Goal: Use online tool/utility: Use online tool/utility

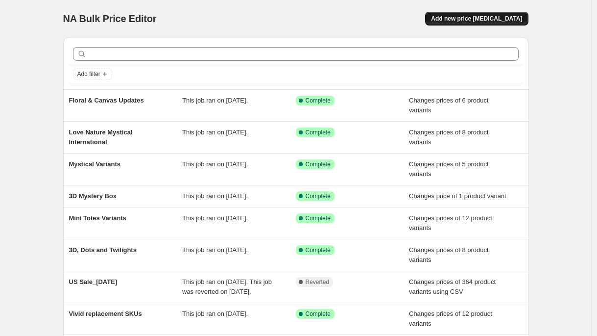
click at [489, 22] on span "Add new price [MEDICAL_DATA]" at bounding box center [476, 19] width 91 height 8
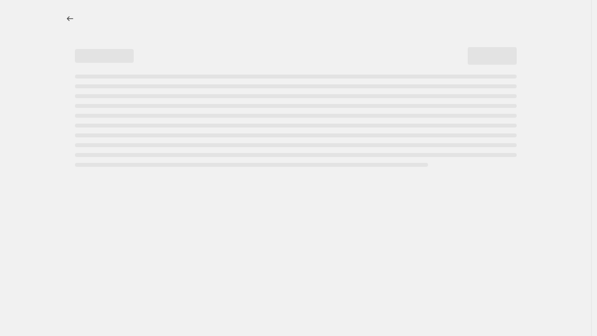
select select "percentage"
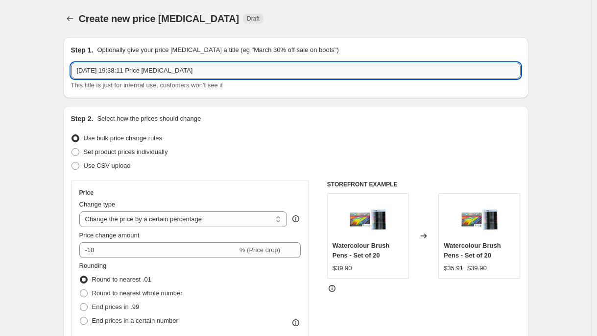
click at [165, 71] on input "[DATE] 19:38:11 Price [MEDICAL_DATA]" at bounding box center [296, 71] width 450 height 16
type input "Gift Card"
click at [291, 16] on div "Create new price [MEDICAL_DATA] Draft" at bounding box center [236, 19] width 314 height 14
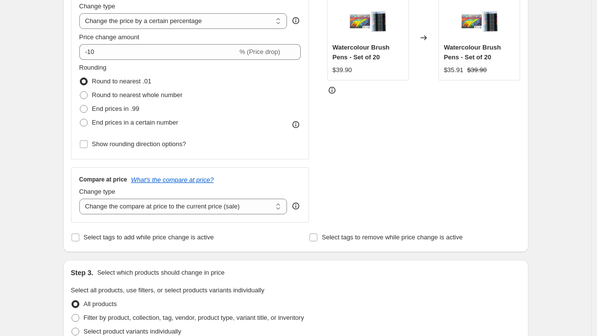
scroll to position [100, 0]
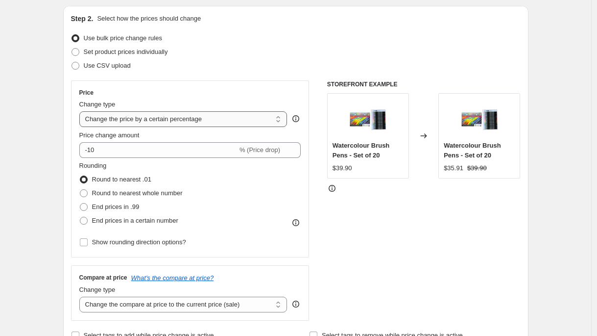
click at [197, 114] on select "Change the price to a certain amount Change the price by a certain amount Chang…" at bounding box center [183, 119] width 208 height 16
select select "to"
type input "80.00"
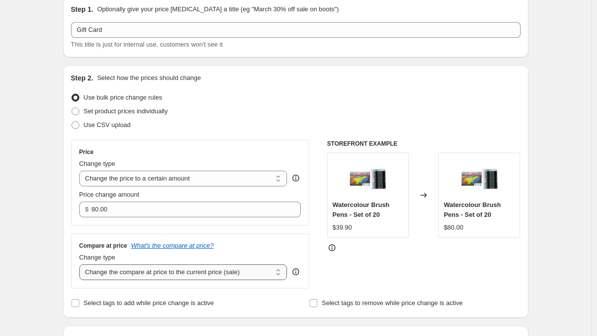
scroll to position [0, 0]
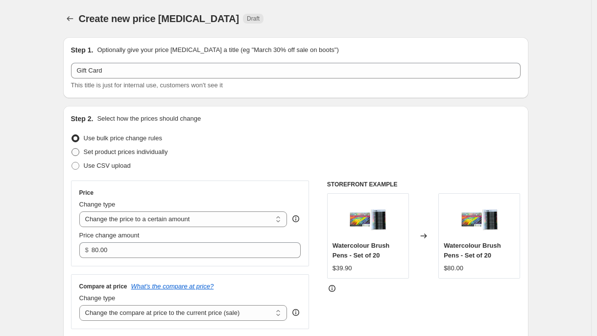
click at [138, 152] on span "Set product prices individually" at bounding box center [126, 151] width 84 height 7
click at [72, 148] on input "Set product prices individually" at bounding box center [72, 148] width 0 height 0
radio input "true"
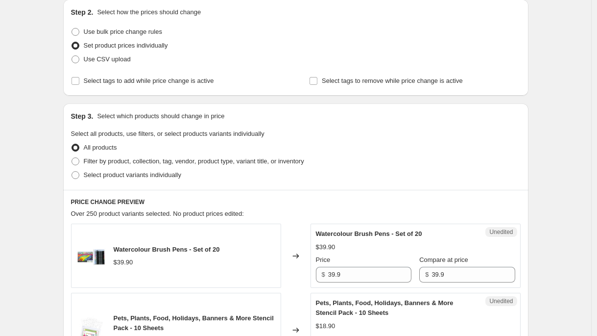
scroll to position [170, 0]
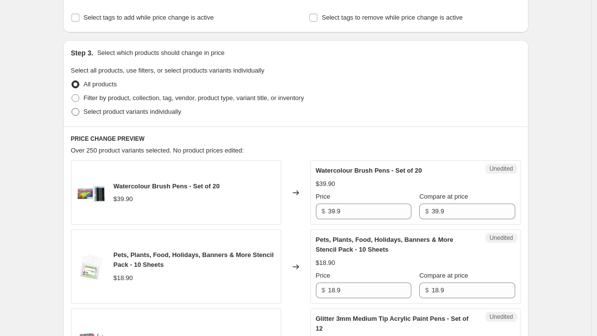
click at [136, 111] on span "Select product variants individually" at bounding box center [133, 111] width 98 height 7
click at [72, 108] on input "Select product variants individually" at bounding box center [72, 108] width 0 height 0
radio input "true"
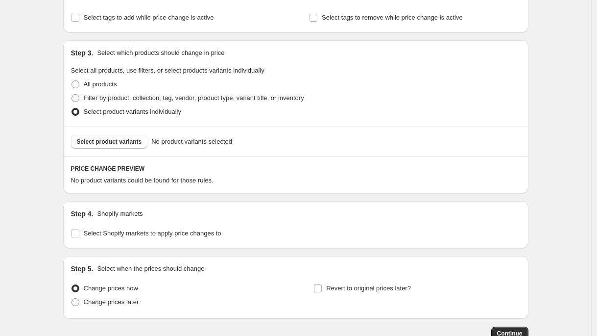
scroll to position [172, 0]
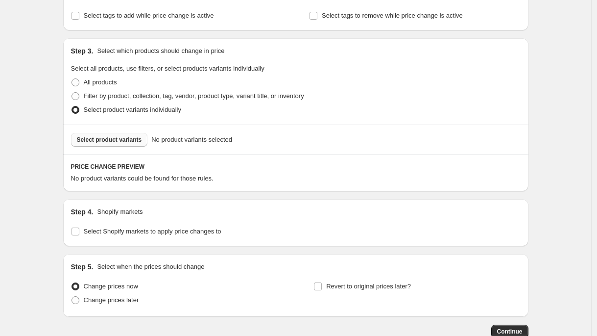
click at [134, 140] on span "Select product variants" at bounding box center [109, 140] width 65 height 8
click at [127, 96] on span "Filter by product, collection, tag, vendor, product type, variant title, or inv…" at bounding box center [194, 95] width 221 height 7
click at [72, 93] on input "Filter by product, collection, tag, vendor, product type, variant title, or inv…" at bounding box center [72, 92] width 0 height 0
radio input "true"
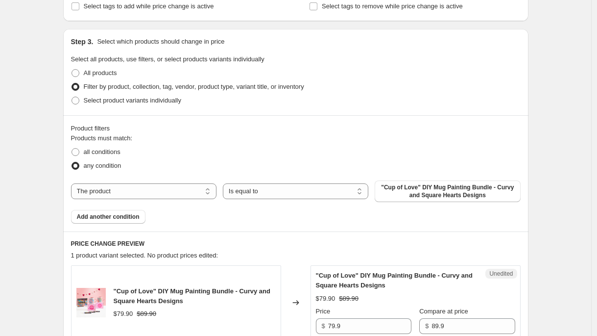
scroll to position [189, 0]
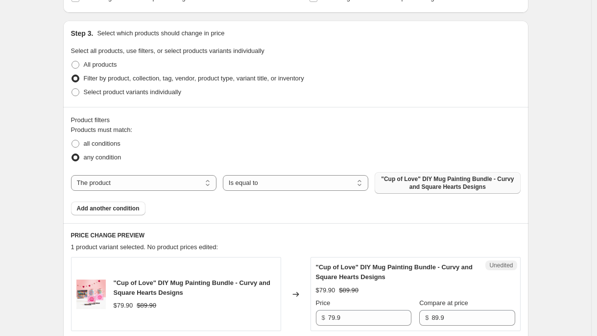
click at [408, 185] on span ""Cup of Love" DIY Mug Painting Bundle - Curvy and Square Hearts Designs" at bounding box center [448, 183] width 134 height 16
